Goal: Task Accomplishment & Management: Use online tool/utility

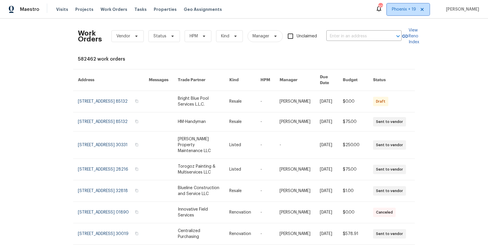
click at [396, 9] on span "Phoenix + 19" at bounding box center [404, 9] width 24 height 6
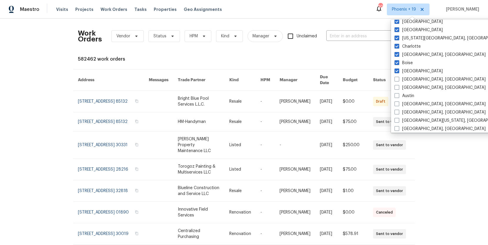
scroll to position [150, 0]
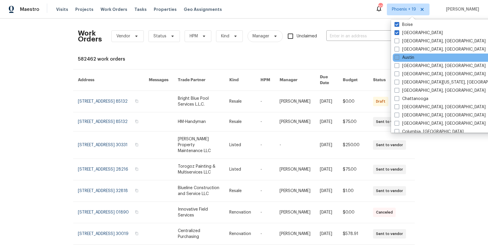
click at [405, 56] on label "Austin" at bounding box center [404, 58] width 20 height 6
click at [398, 56] on input "Austin" at bounding box center [396, 57] width 4 height 4
checkbox input "true"
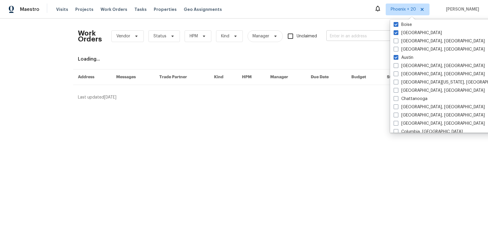
click at [358, 38] on input "text" at bounding box center [355, 36] width 59 height 9
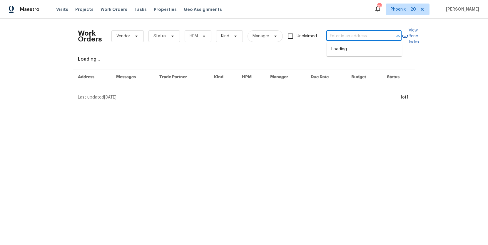
paste input "[STREET_ADDRESS]"
type input "[STREET_ADDRESS]"
click at [356, 46] on li "[STREET_ADDRESS]" at bounding box center [363, 49] width 75 height 10
type input "[STREET_ADDRESS]"
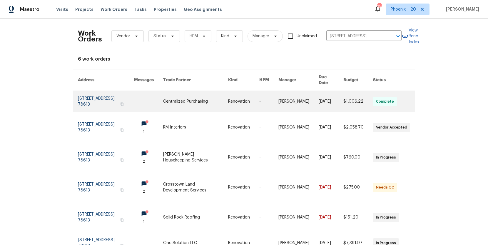
click at [185, 97] on link at bounding box center [195, 101] width 65 height 21
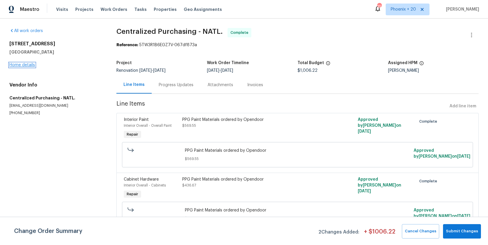
click at [11, 65] on link "Home details" at bounding box center [22, 65] width 26 height 4
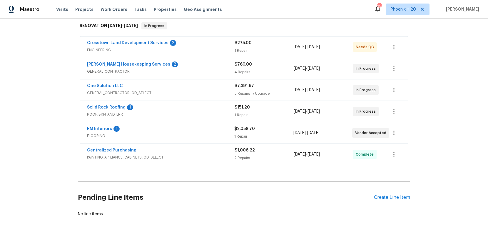
scroll to position [102, 0]
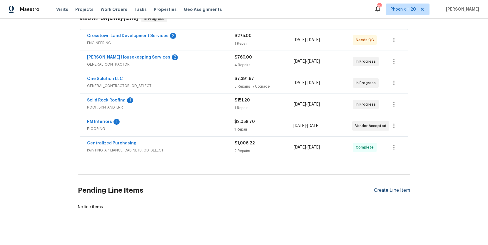
click at [383, 188] on div "Create Line Item" at bounding box center [392, 190] width 36 height 6
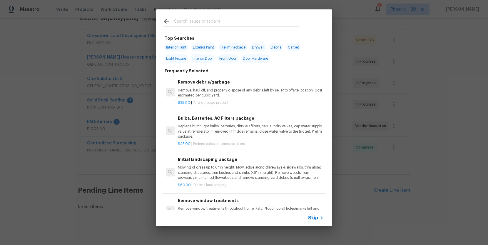
drag, startPoint x: 252, startPoint y: 24, endPoint x: 249, endPoint y: 21, distance: 3.7
click at [252, 24] on input "text" at bounding box center [236, 22] width 125 height 9
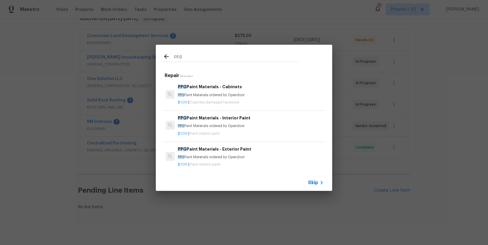
drag, startPoint x: 191, startPoint y: 59, endPoint x: 159, endPoint y: 57, distance: 32.4
click at [159, 57] on div "ppg" at bounding box center [231, 56] width 150 height 23
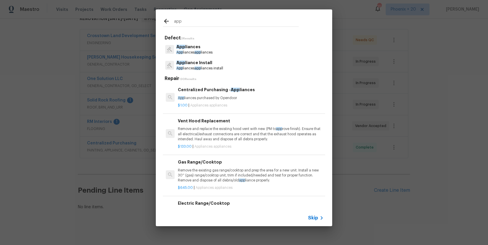
type input "app"
click at [272, 96] on p "App liances purchased by Opendoor" at bounding box center [251, 97] width 146 height 5
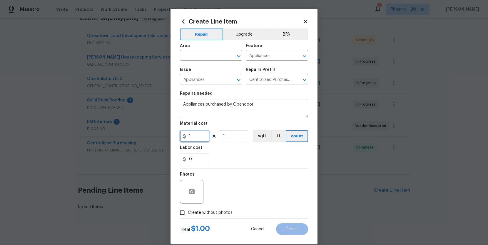
drag, startPoint x: 199, startPoint y: 140, endPoint x: 172, endPoint y: 138, distance: 27.1
click at [172, 138] on div "Create Line Item Repair Upgrade BRN Area ​ Feature Appliances ​ Issue Appliance…" at bounding box center [243, 126] width 147 height 235
type input "2103.04"
click at [198, 57] on input "text" at bounding box center [203, 55] width 46 height 9
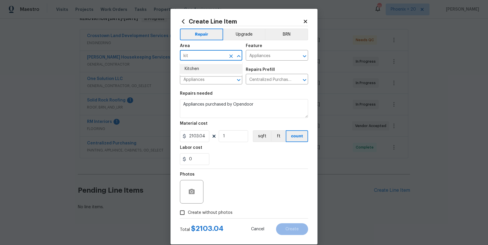
click at [200, 68] on li "Kitchen" at bounding box center [211, 69] width 62 height 10
type input "Kitchen"
click at [230, 208] on label "Create without photos" at bounding box center [205, 212] width 56 height 11
click at [188, 208] on input "Create without photos" at bounding box center [182, 212] width 11 height 11
checkbox input "true"
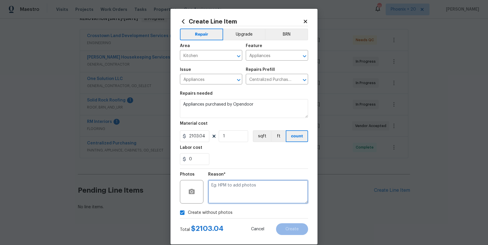
click at [232, 196] on textarea at bounding box center [258, 192] width 100 height 24
type textarea "NA"
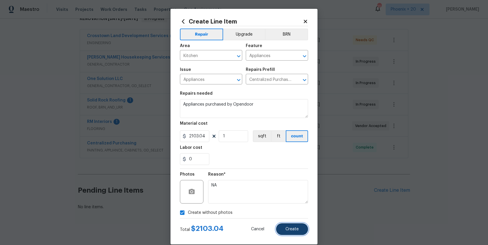
click at [304, 229] on button "Create" at bounding box center [292, 229] width 32 height 12
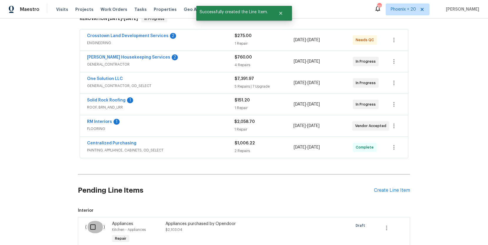
click at [99, 224] on input "checkbox" at bounding box center [95, 227] width 17 height 12
checkbox input "true"
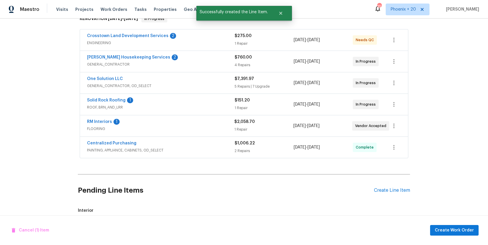
drag, startPoint x: 453, startPoint y: 220, endPoint x: 454, endPoint y: 232, distance: 12.1
click at [453, 220] on div "Cancel (1) Item Create Work Order" at bounding box center [244, 230] width 488 height 30
click at [453, 232] on span "Create Work Order" at bounding box center [454, 230] width 39 height 7
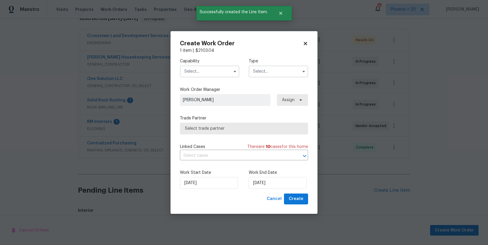
click at [197, 73] on input "text" at bounding box center [209, 72] width 59 height 12
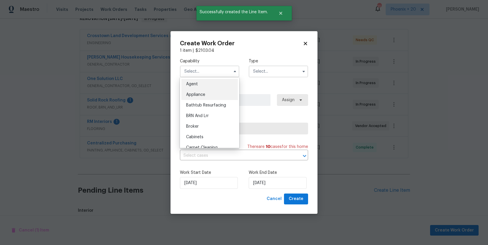
click at [200, 91] on div "Appliance" at bounding box center [209, 94] width 56 height 11
type input "Appliance"
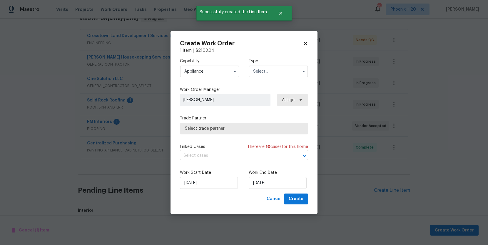
drag, startPoint x: 272, startPoint y: 71, endPoint x: 272, endPoint y: 74, distance: 3.5
click at [272, 72] on input "text" at bounding box center [278, 72] width 59 height 12
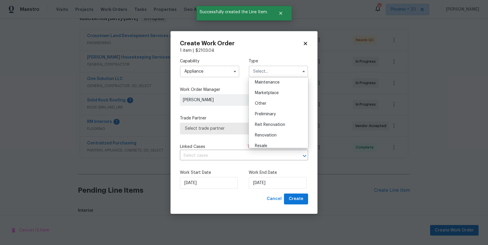
scroll to position [133, 0]
click at [272, 98] on span "Renovation" at bounding box center [266, 99] width 22 height 4
type input "Renovation"
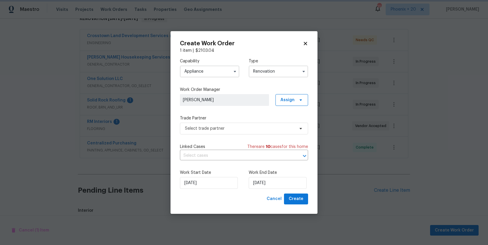
scroll to position [0, 0]
click at [300, 100] on icon at bounding box center [300, 99] width 2 height 1
click at [285, 123] on div "Assign to me" at bounding box center [293, 125] width 26 height 6
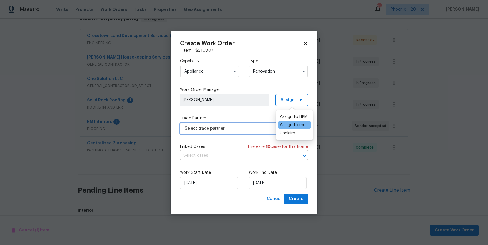
click at [236, 124] on span "Select trade partner" at bounding box center [244, 129] width 128 height 12
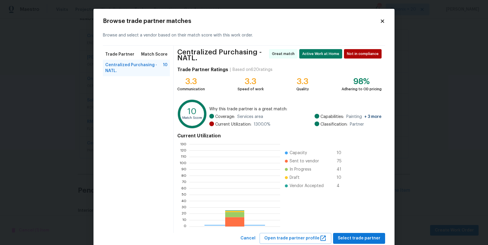
scroll to position [82, 91]
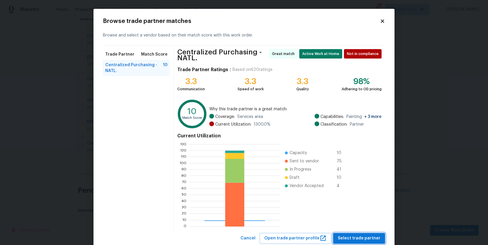
click at [361, 235] on span "Select trade partner" at bounding box center [359, 237] width 43 height 7
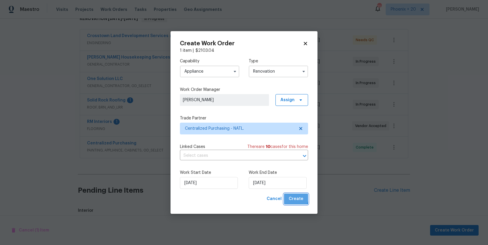
click at [290, 197] on span "Create" at bounding box center [296, 198] width 15 height 7
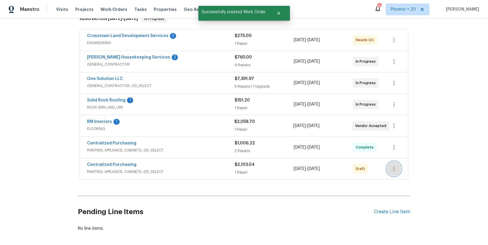
click at [389, 169] on button "button" at bounding box center [394, 169] width 14 height 14
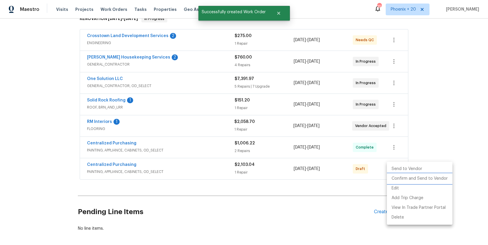
click at [391, 175] on li "Confirm and Send to Vendor" at bounding box center [420, 179] width 66 height 10
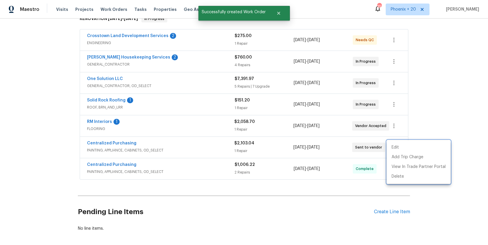
drag, startPoint x: 182, startPoint y: 177, endPoint x: 169, endPoint y: 177, distance: 13.0
click at [180, 177] on div at bounding box center [244, 122] width 488 height 245
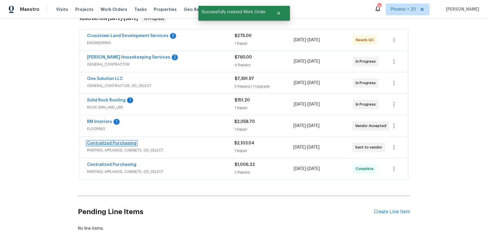
click at [113, 144] on link "Centralized Purchasing" at bounding box center [111, 143] width 49 height 4
